Goal: Task Accomplishment & Management: Manage account settings

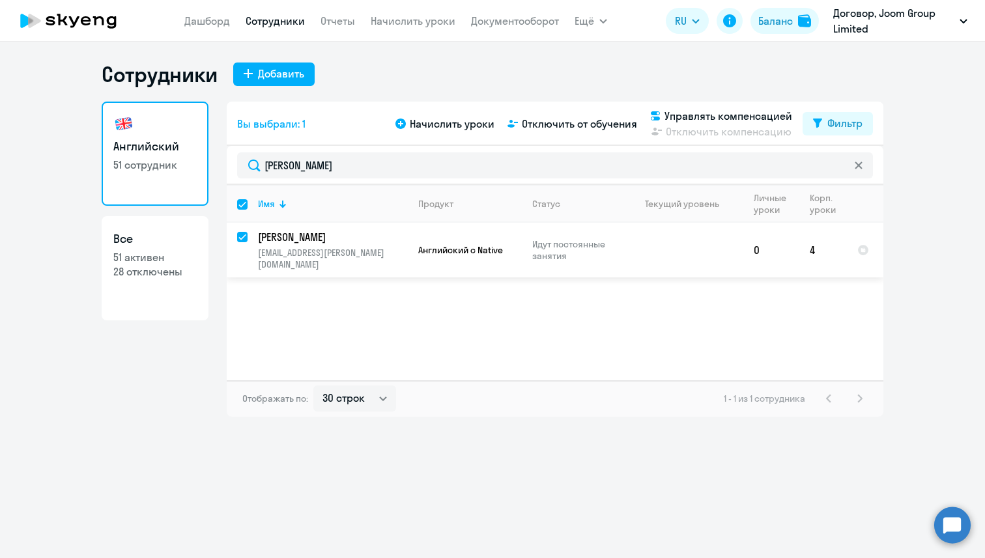
select select "30"
click at [541, 122] on span "Отключить от обучения" at bounding box center [579, 124] width 115 height 16
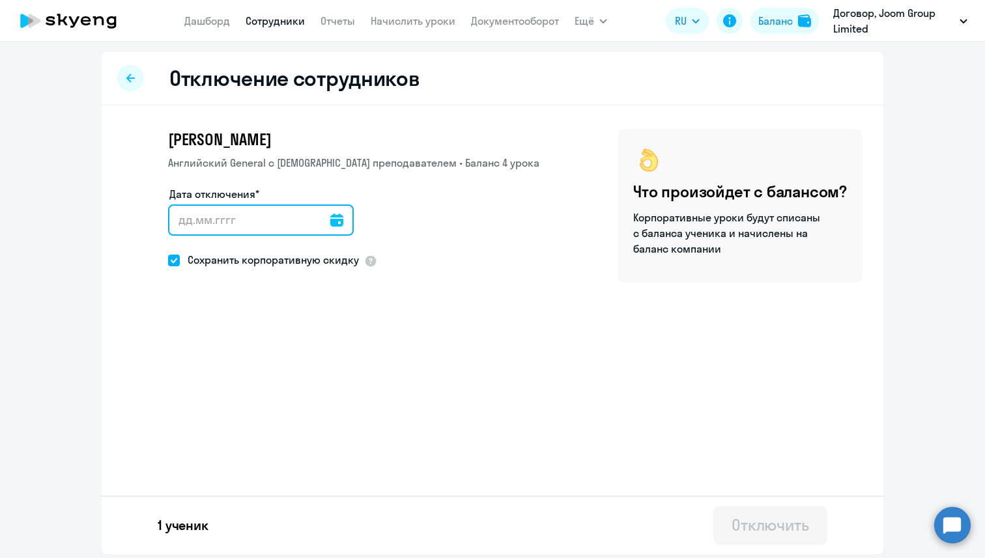
click at [289, 220] on input "Дата отключения*" at bounding box center [261, 220] width 186 height 31
click at [330, 226] on icon at bounding box center [336, 220] width 13 height 13
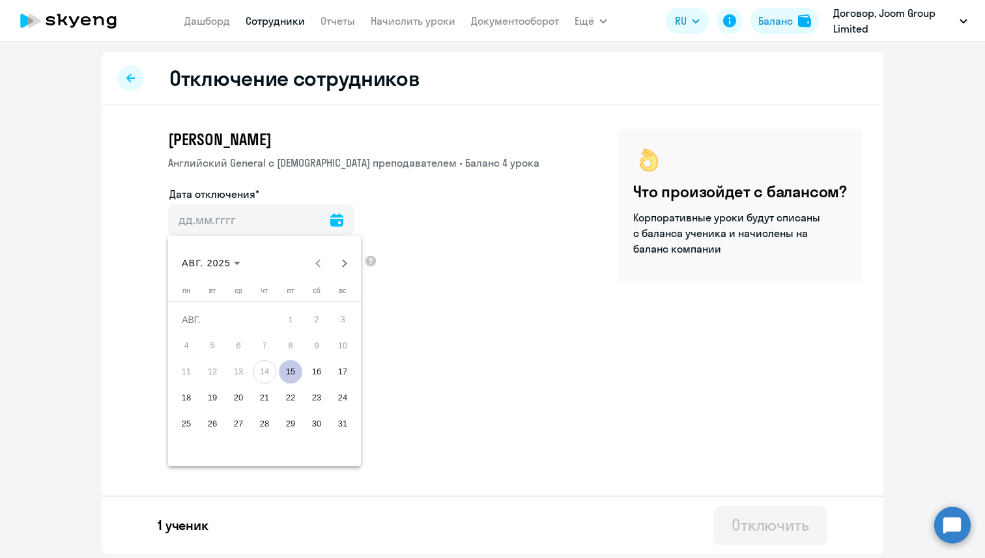
click at [349, 374] on span "17" at bounding box center [342, 371] width 23 height 23
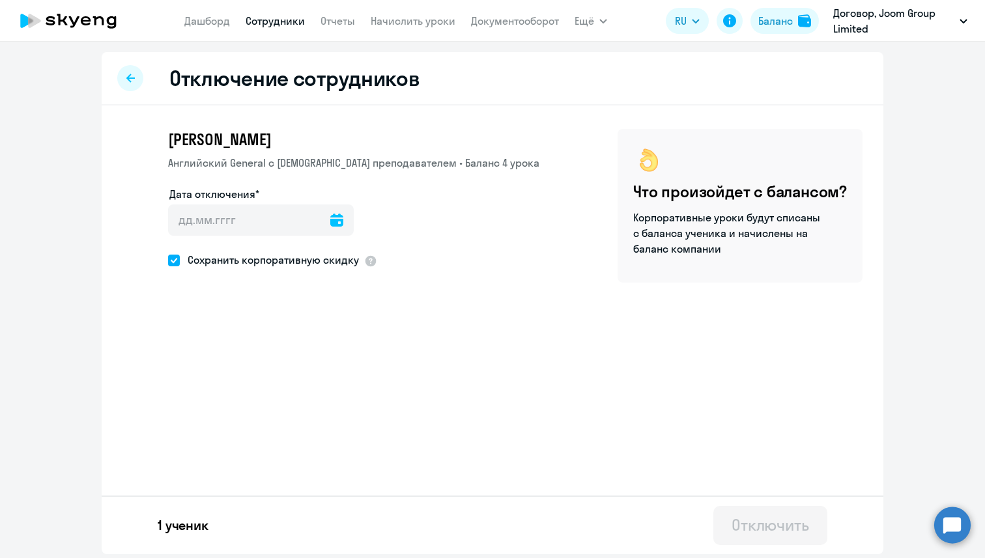
type input "[DATE]"
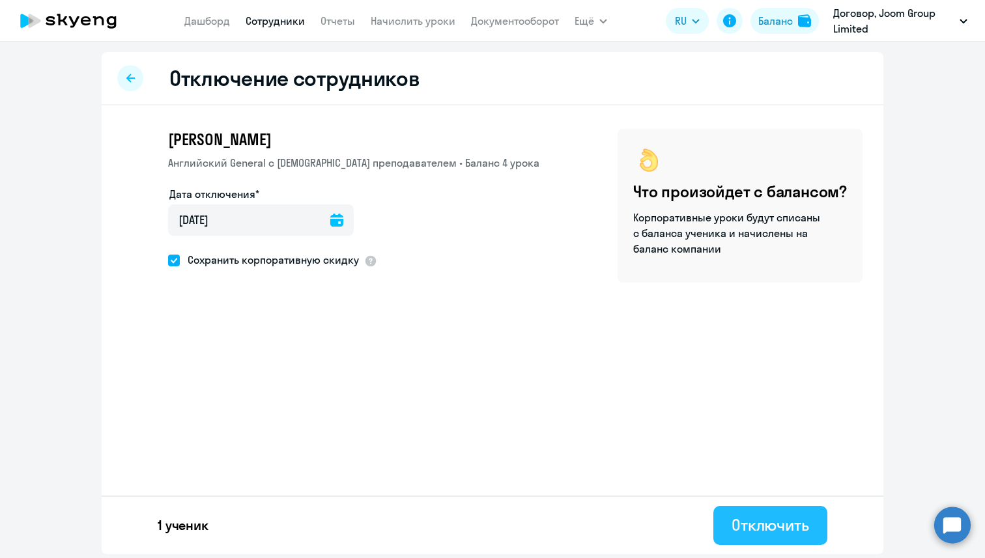
click at [742, 518] on div "Отключить" at bounding box center [770, 525] width 78 height 21
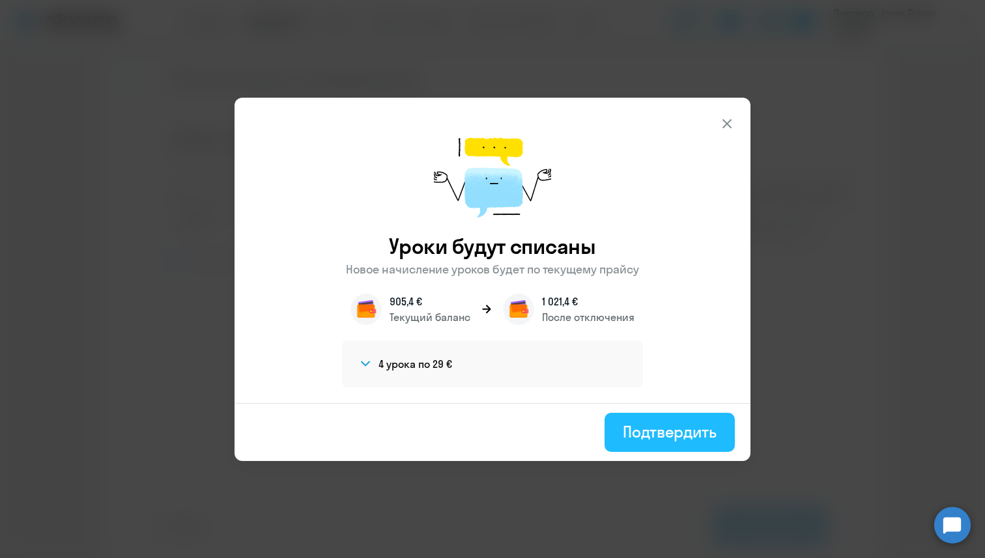
click at [640, 421] on button "Подтвердить" at bounding box center [669, 432] width 130 height 39
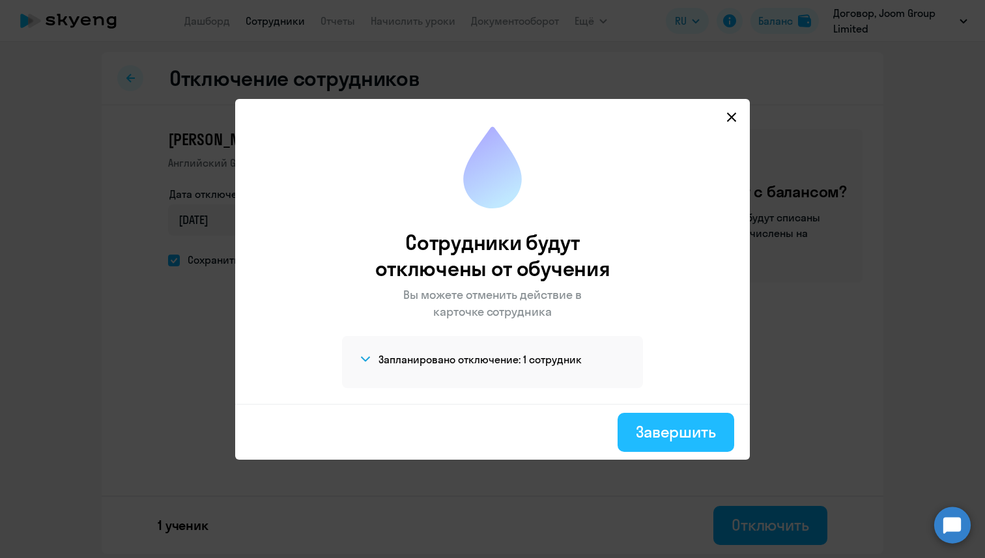
click at [659, 445] on button "Завершить" at bounding box center [675, 432] width 117 height 39
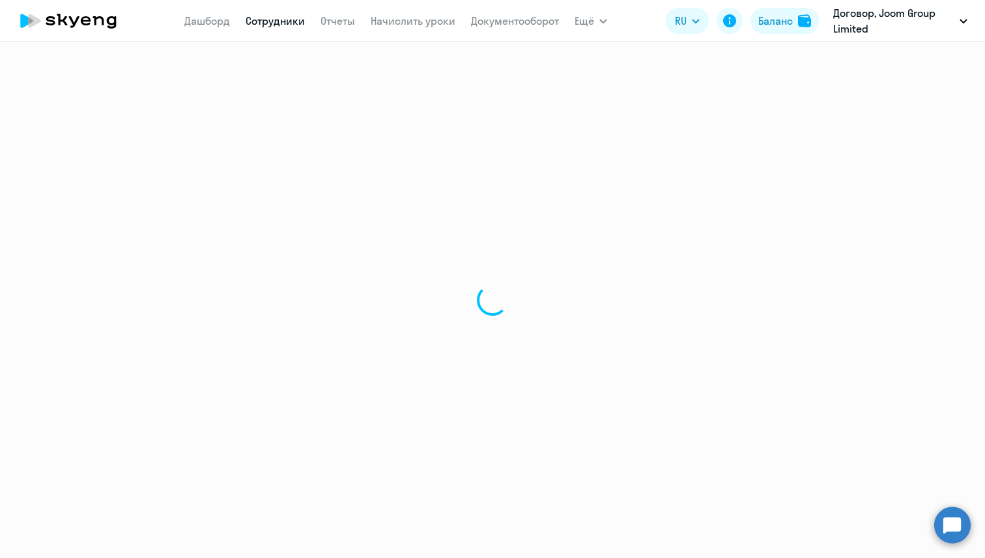
select select "30"
